Goal: Task Accomplishment & Management: Use online tool/utility

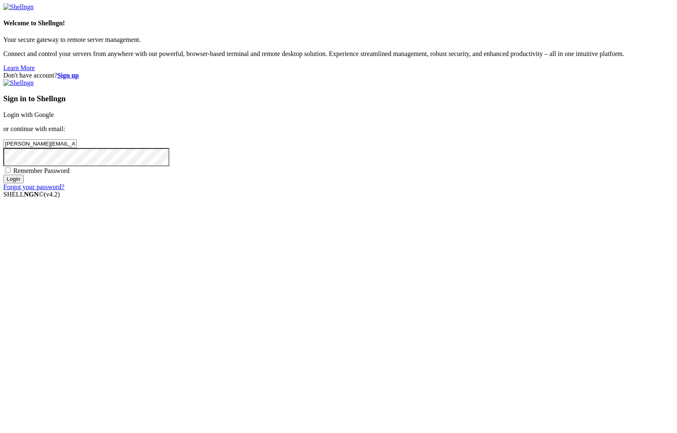
click at [70, 174] on span "Remember Password" at bounding box center [41, 170] width 56 height 7
click at [10, 173] on input "Remember Password" at bounding box center [7, 170] width 5 height 5
checkbox input "true"
click at [24, 184] on input "Login" at bounding box center [13, 179] width 20 height 9
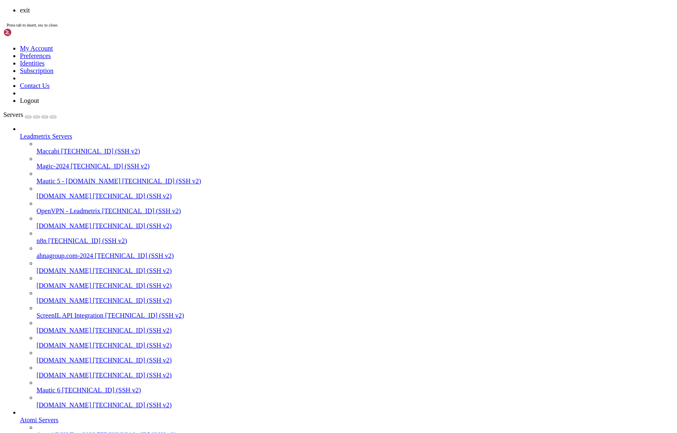
scroll to position [92, 0]
